Goal: Check status: Check status

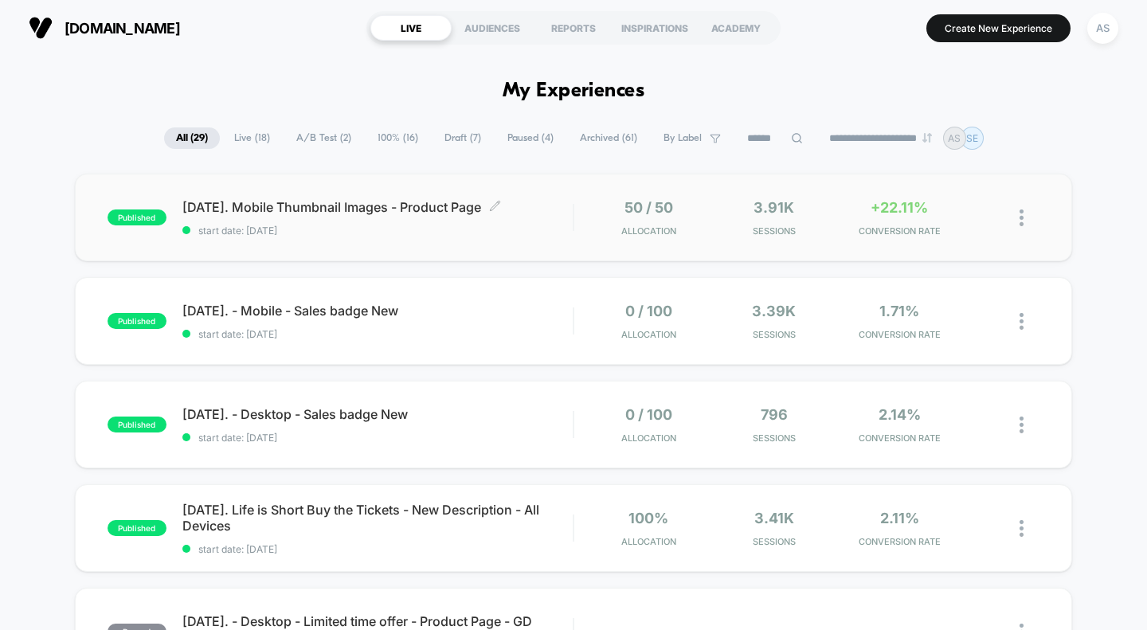
click at [327, 202] on span "[DATE]. Mobile Thumbnail Images - Product Page Click to edit experience details" at bounding box center [377, 207] width 391 height 16
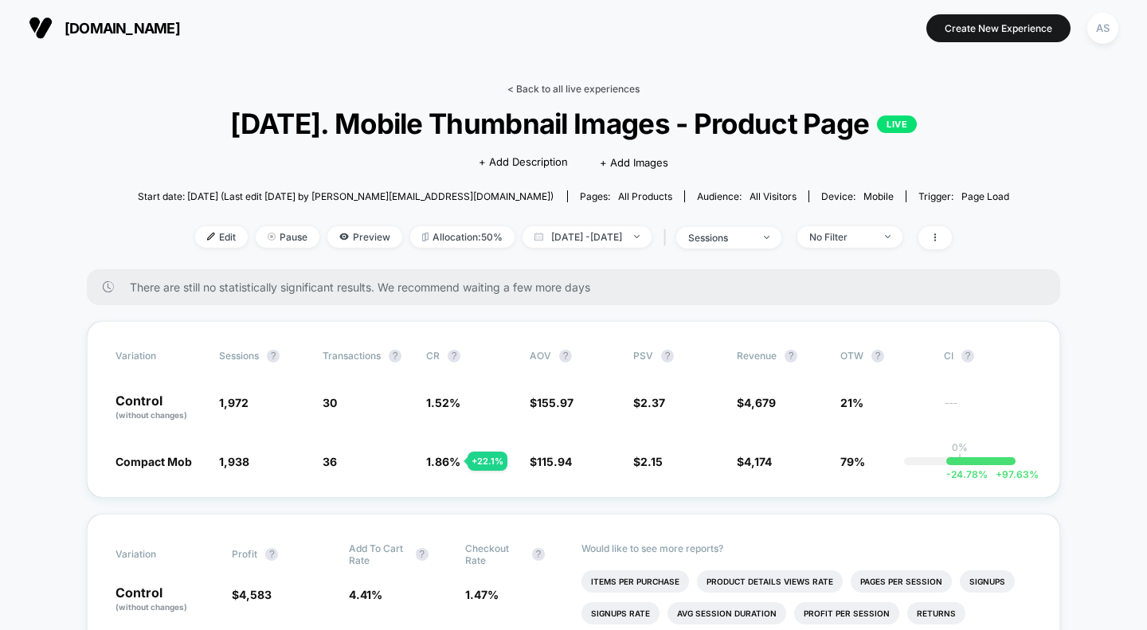
click at [571, 91] on link "< Back to all live experiences" at bounding box center [573, 89] width 132 height 12
